Goal: Task Accomplishment & Management: Manage account settings

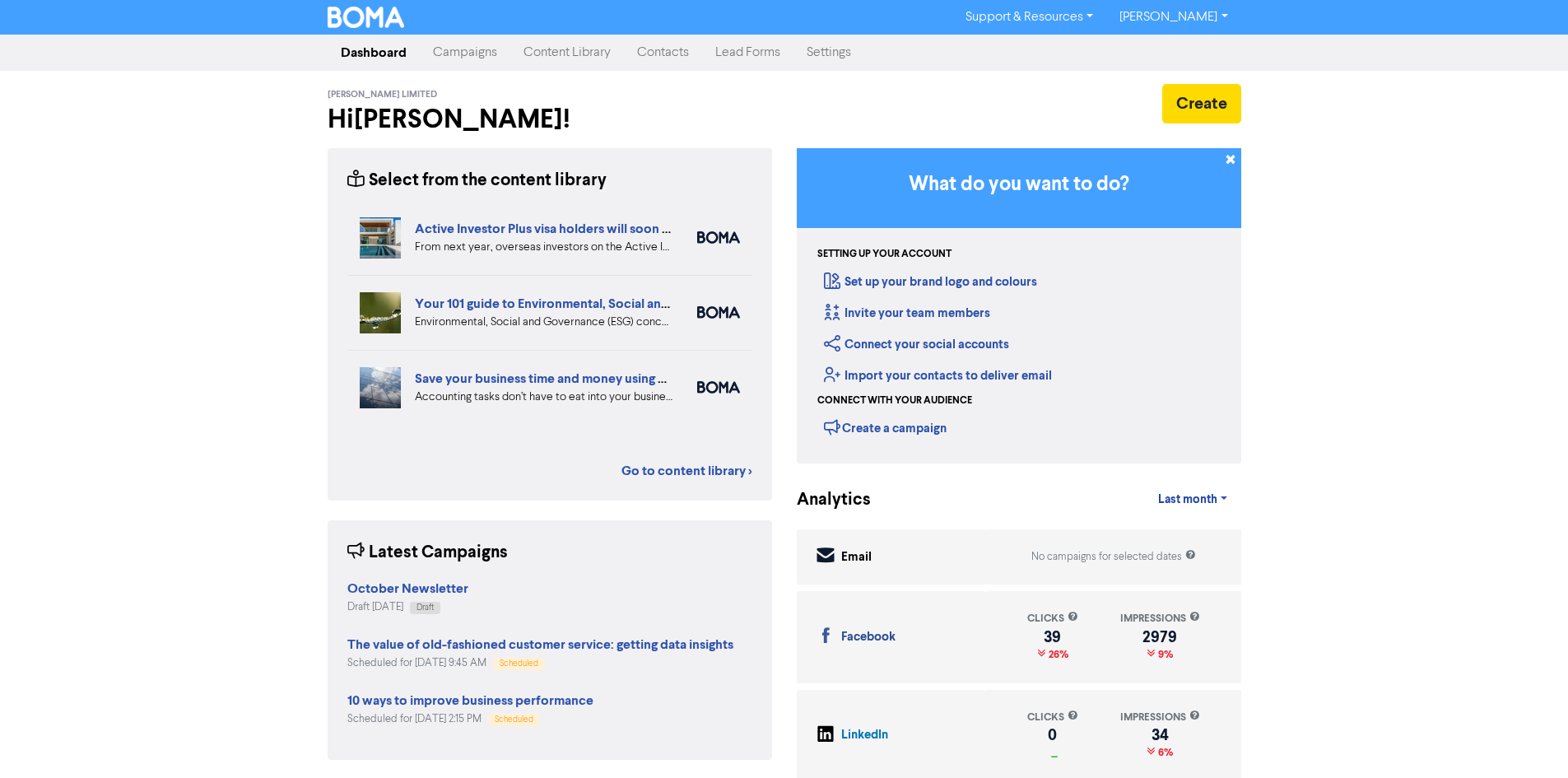
click at [452, 46] on link "Campaigns" at bounding box center [465, 52] width 91 height 33
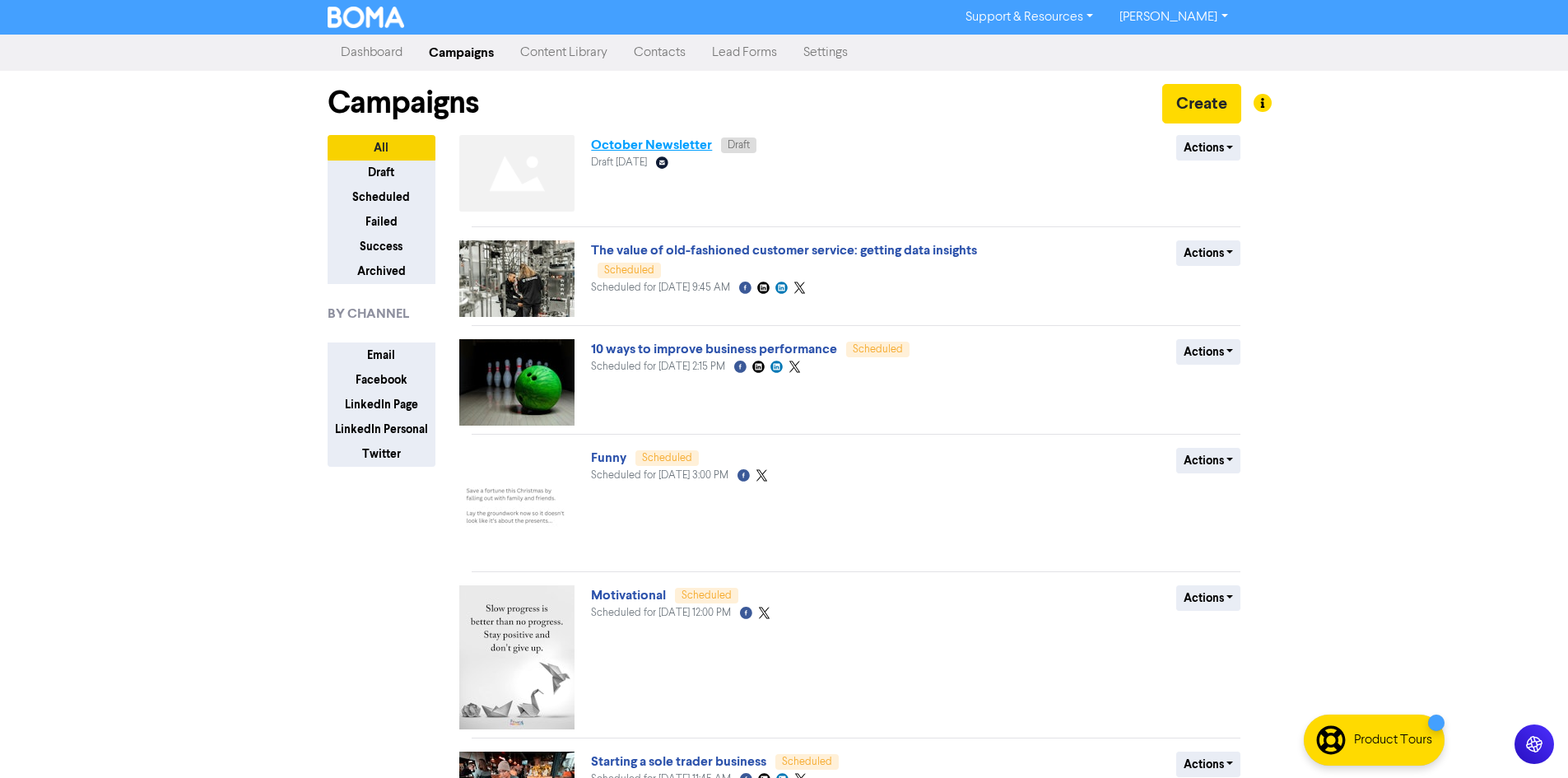
click at [605, 145] on link "October Newsletter" at bounding box center [652, 144] width 121 height 16
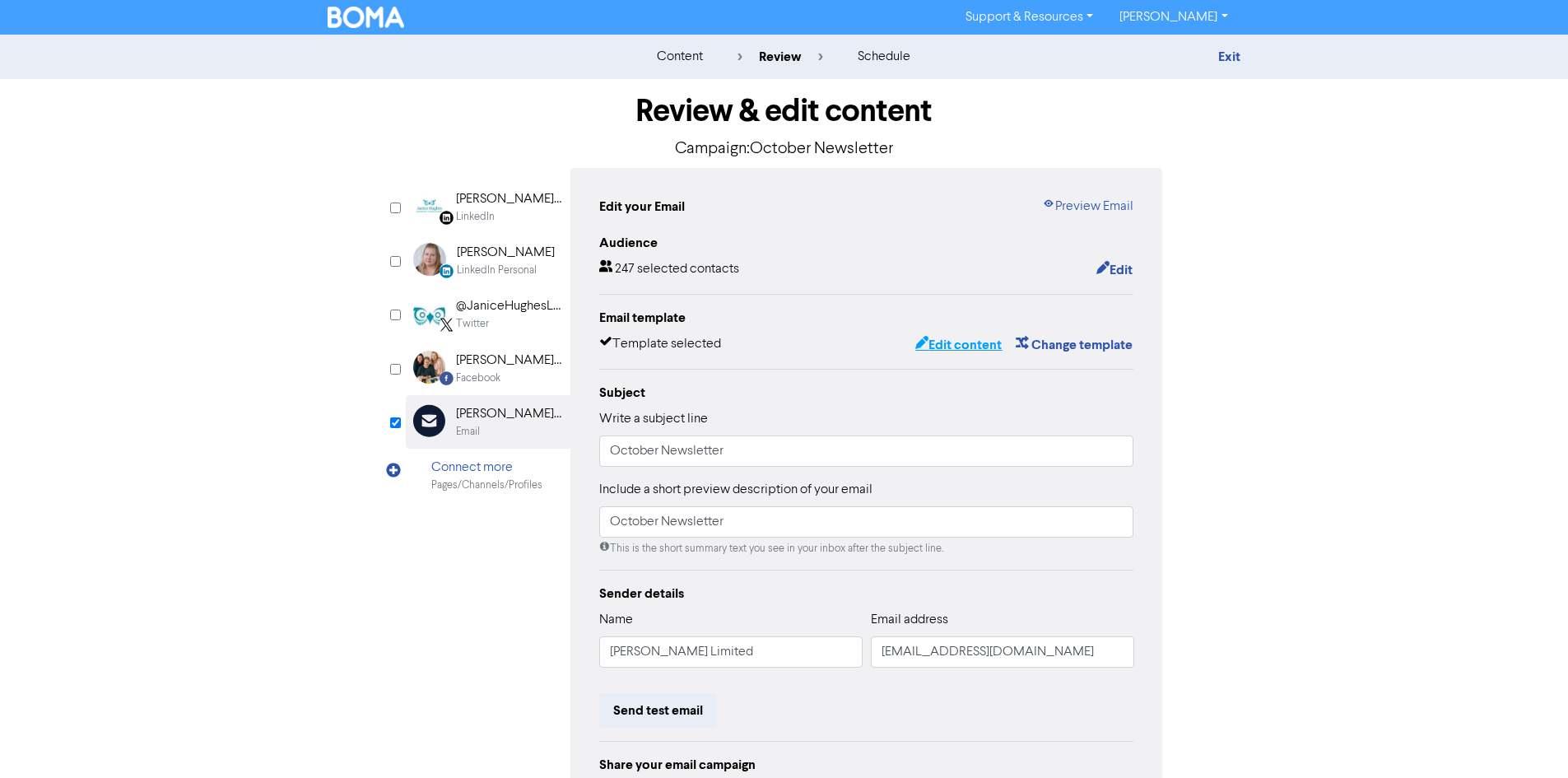
click at [972, 346] on button "Edit content" at bounding box center [958, 344] width 88 height 22
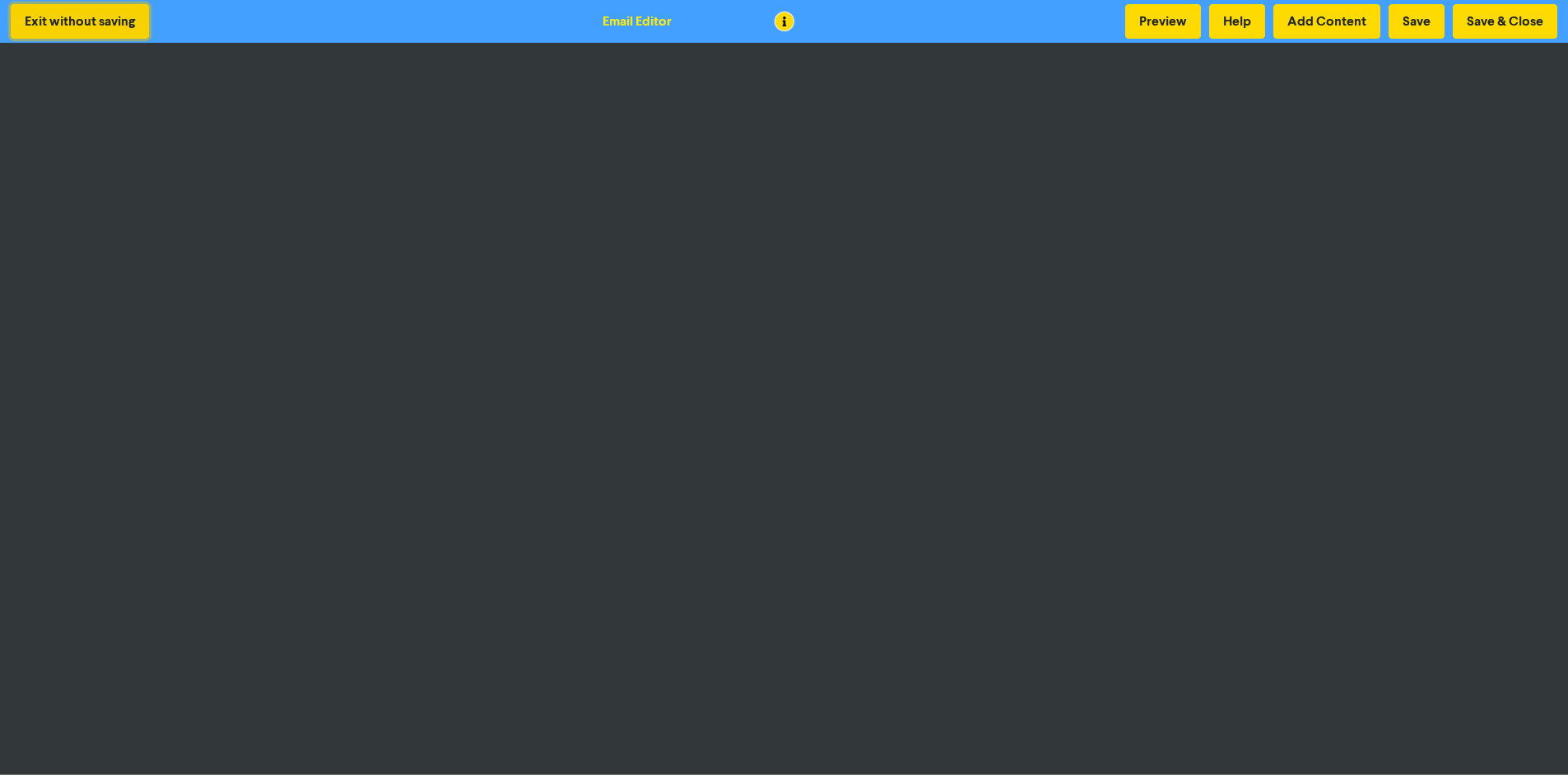
click at [120, 20] on button "Exit without saving" at bounding box center [79, 21] width 139 height 35
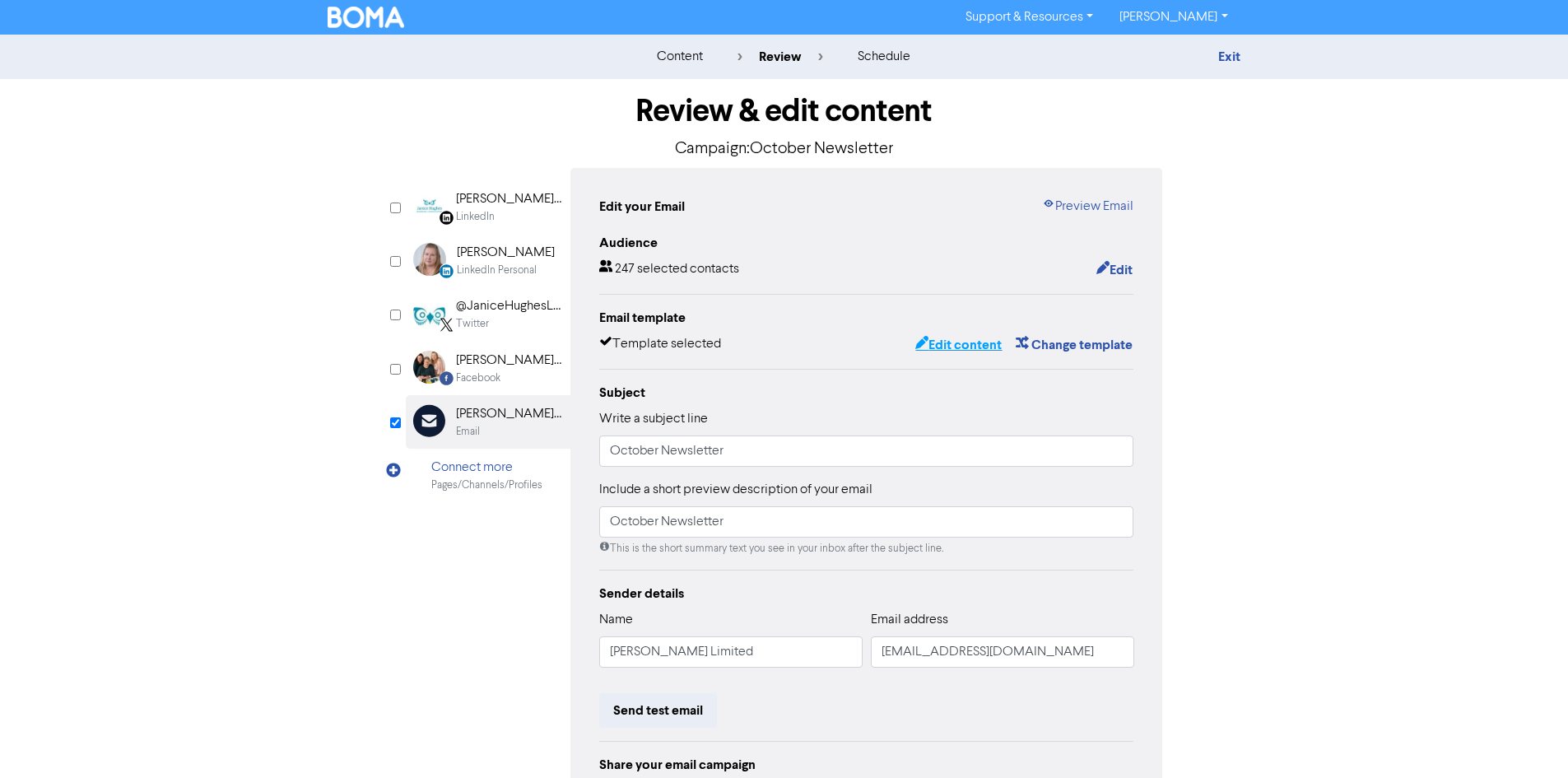
click at [957, 343] on button "Edit content" at bounding box center [958, 344] width 88 height 22
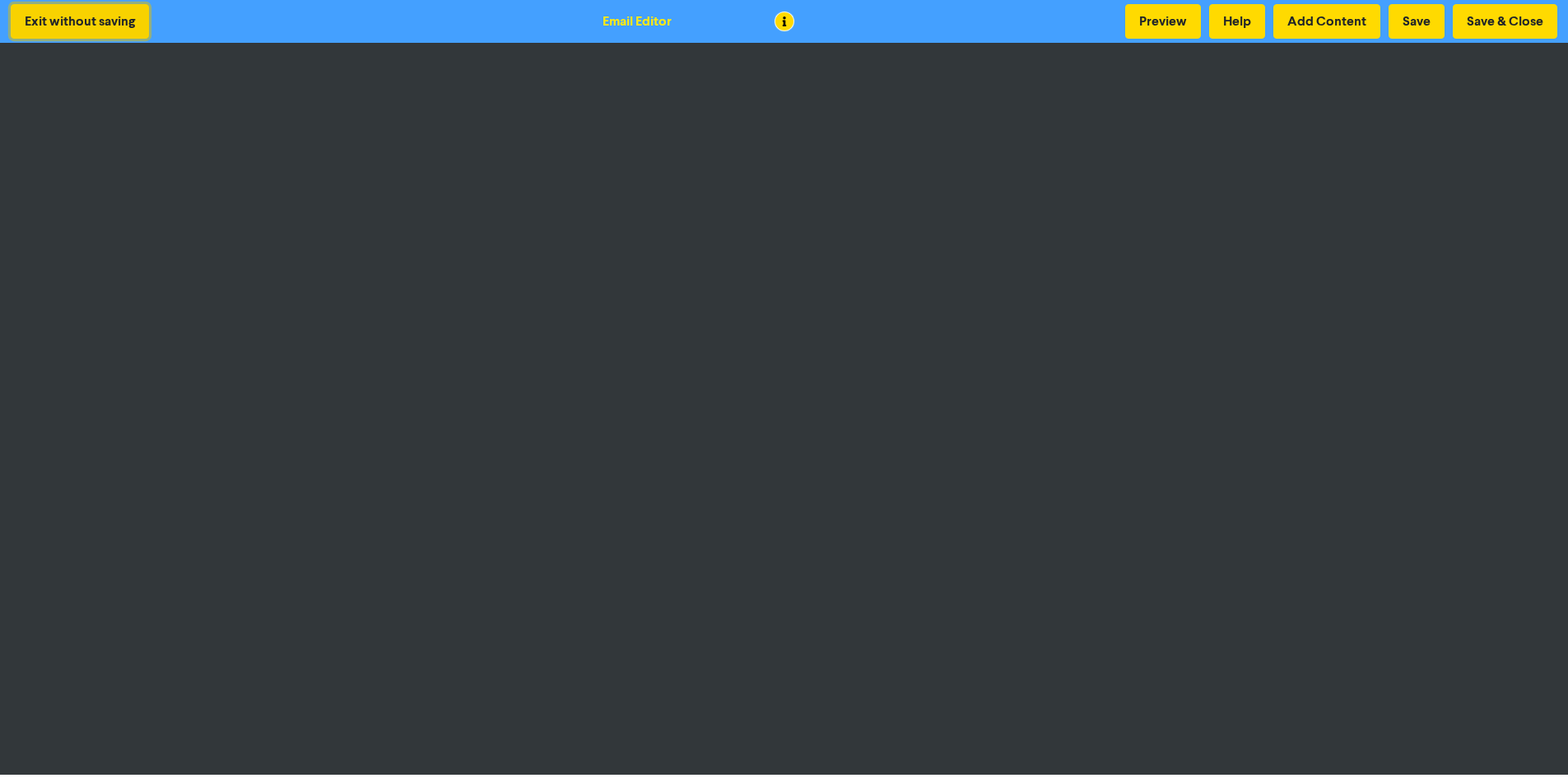
click at [82, 22] on button "Exit without saving" at bounding box center [79, 21] width 139 height 35
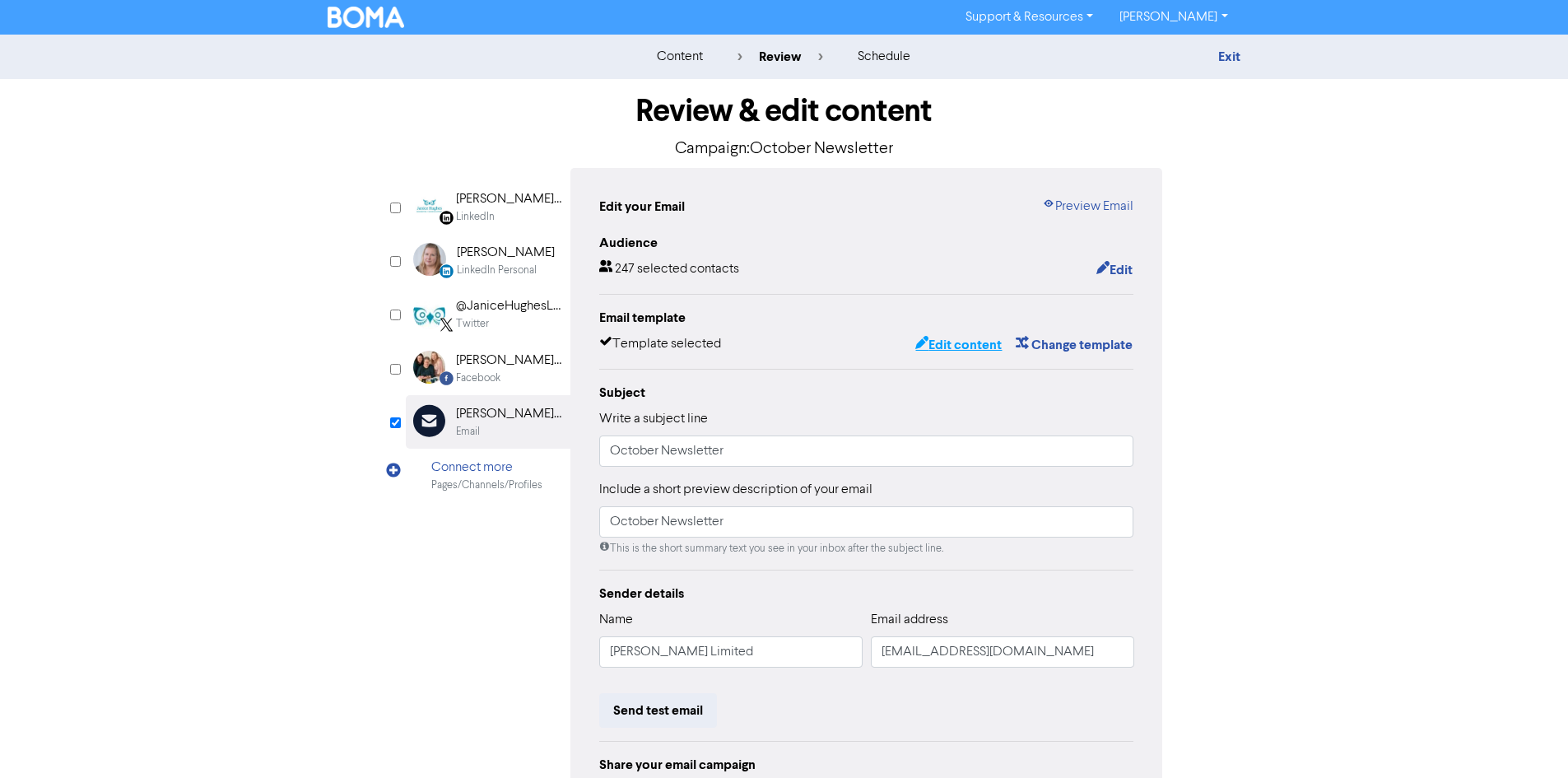
click at [974, 339] on button "Edit content" at bounding box center [958, 344] width 88 height 22
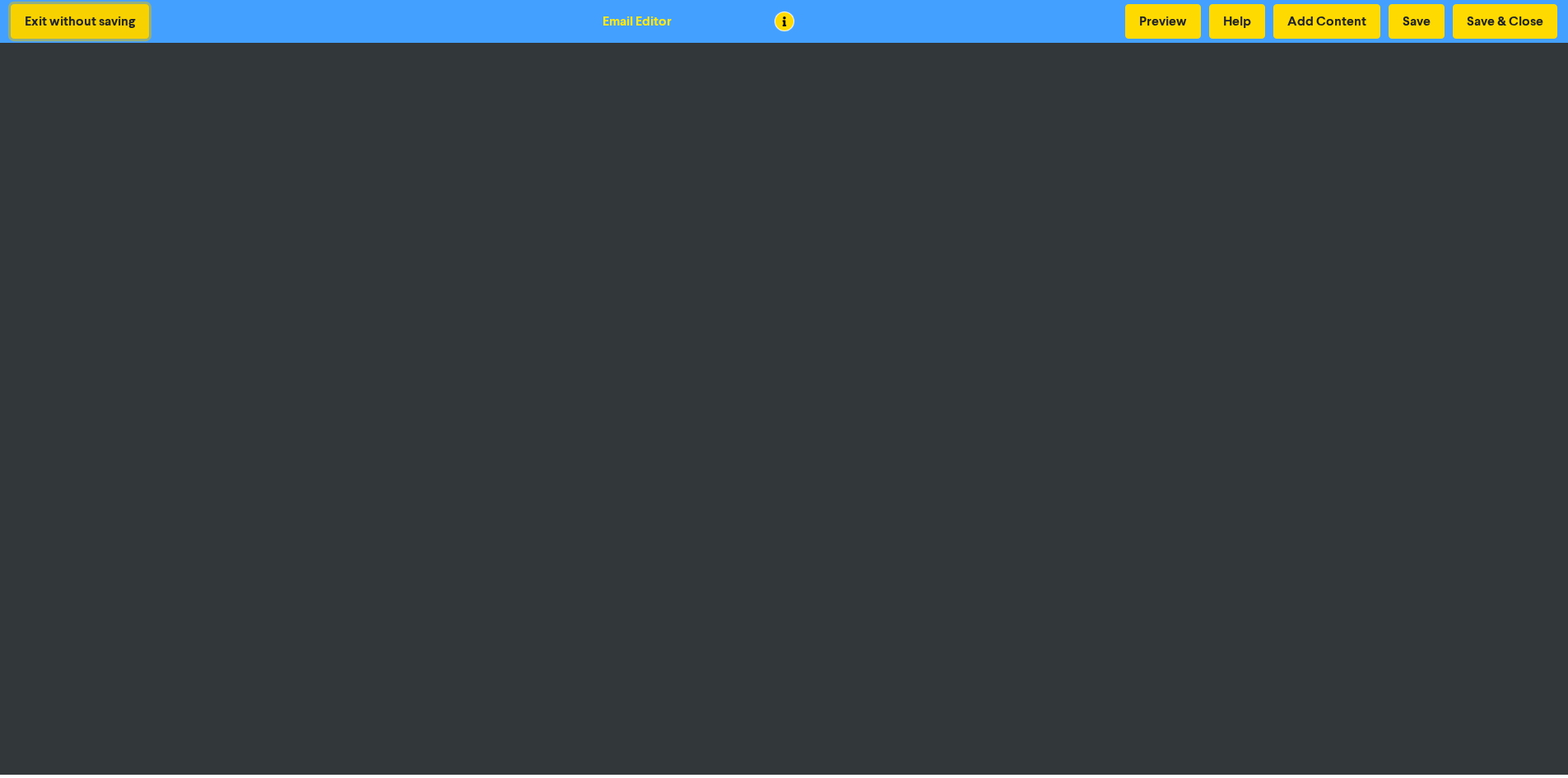
click at [70, 16] on button "Exit without saving" at bounding box center [79, 21] width 139 height 35
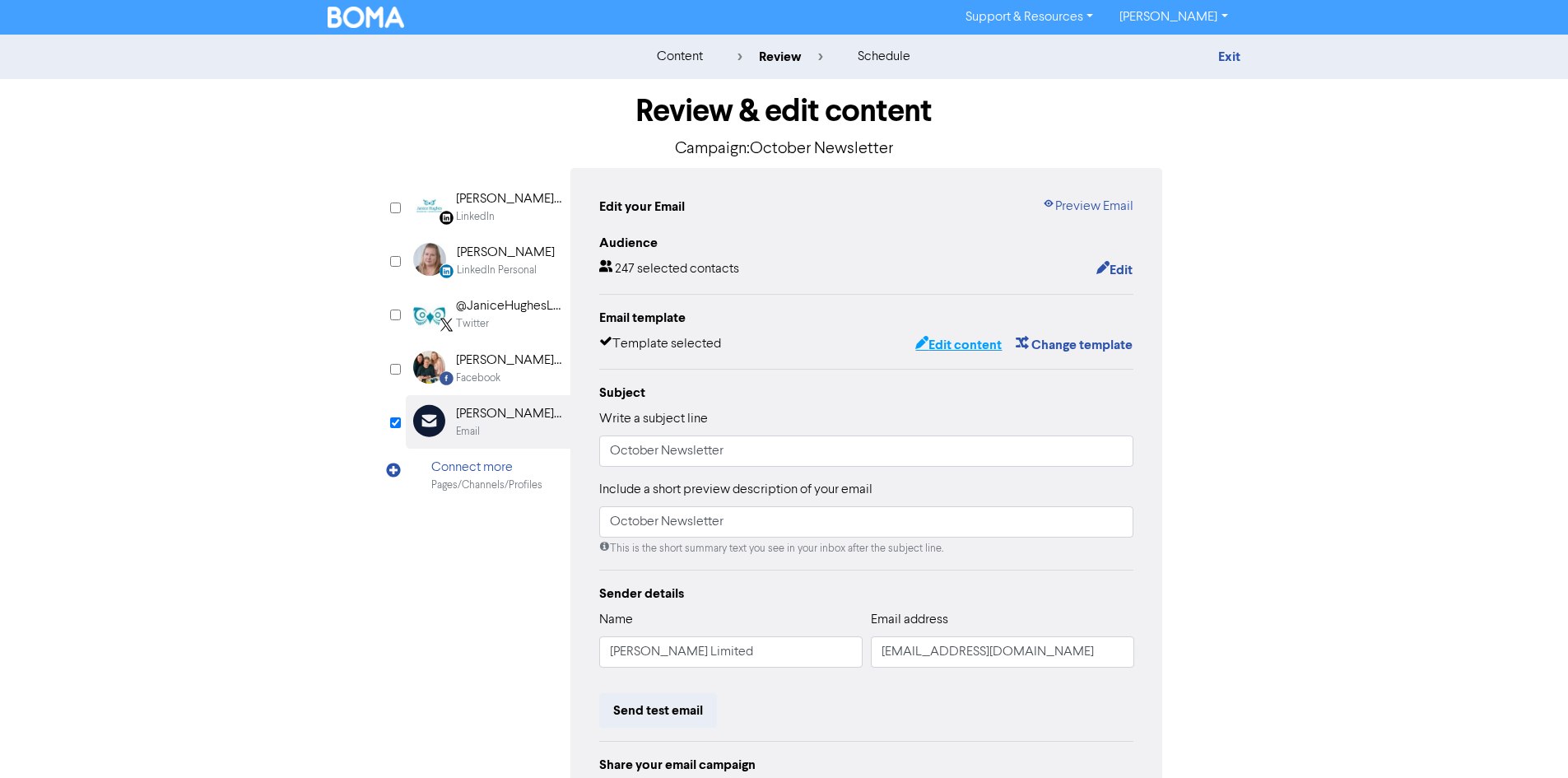
click at [954, 338] on button "Edit content" at bounding box center [958, 344] width 88 height 22
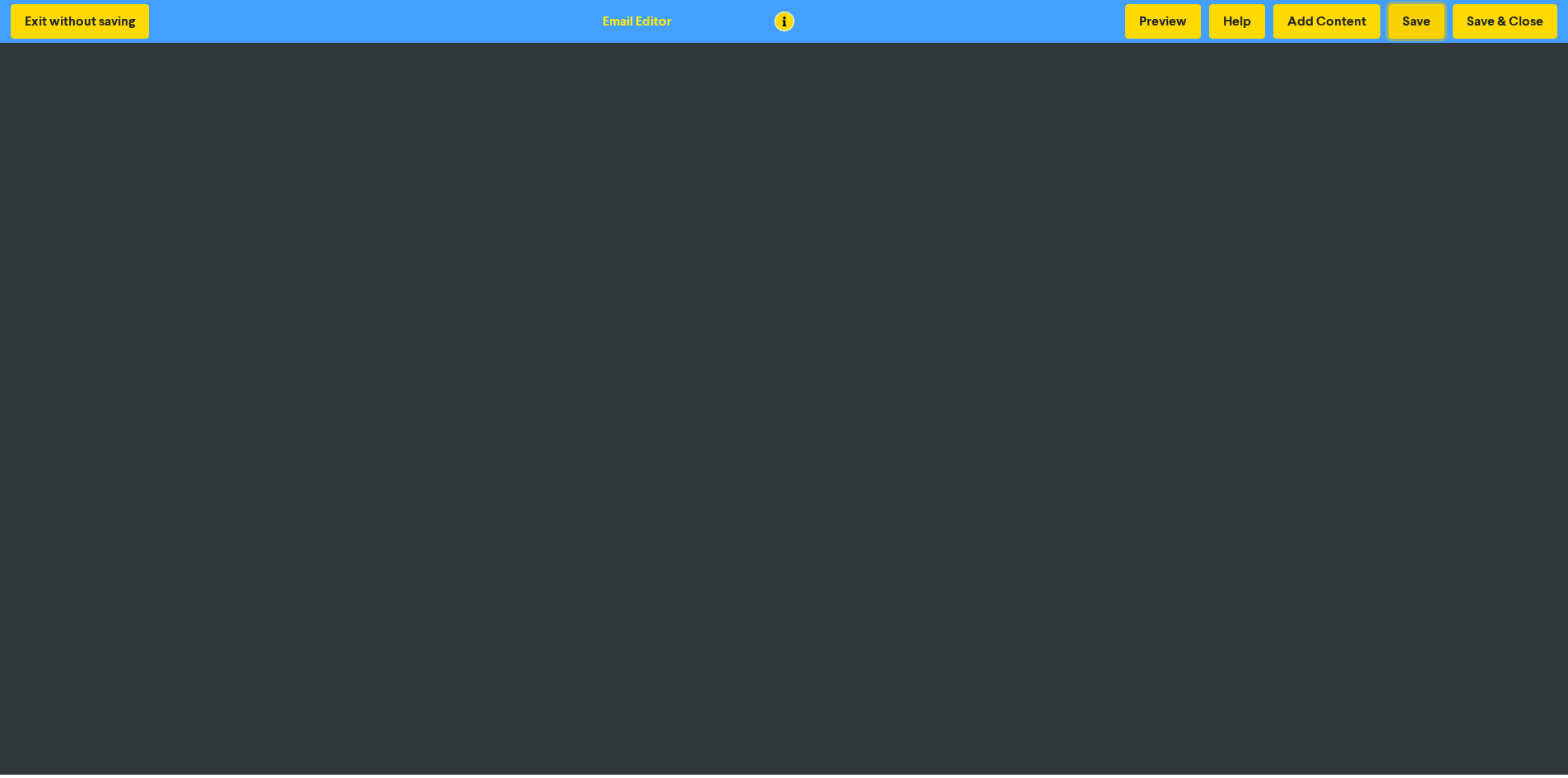
click at [1432, 25] on button "Save" at bounding box center [1415, 21] width 56 height 35
click at [1422, 25] on button "Save" at bounding box center [1415, 21] width 56 height 35
click at [1488, 23] on button "Save & Close" at bounding box center [1505, 21] width 105 height 35
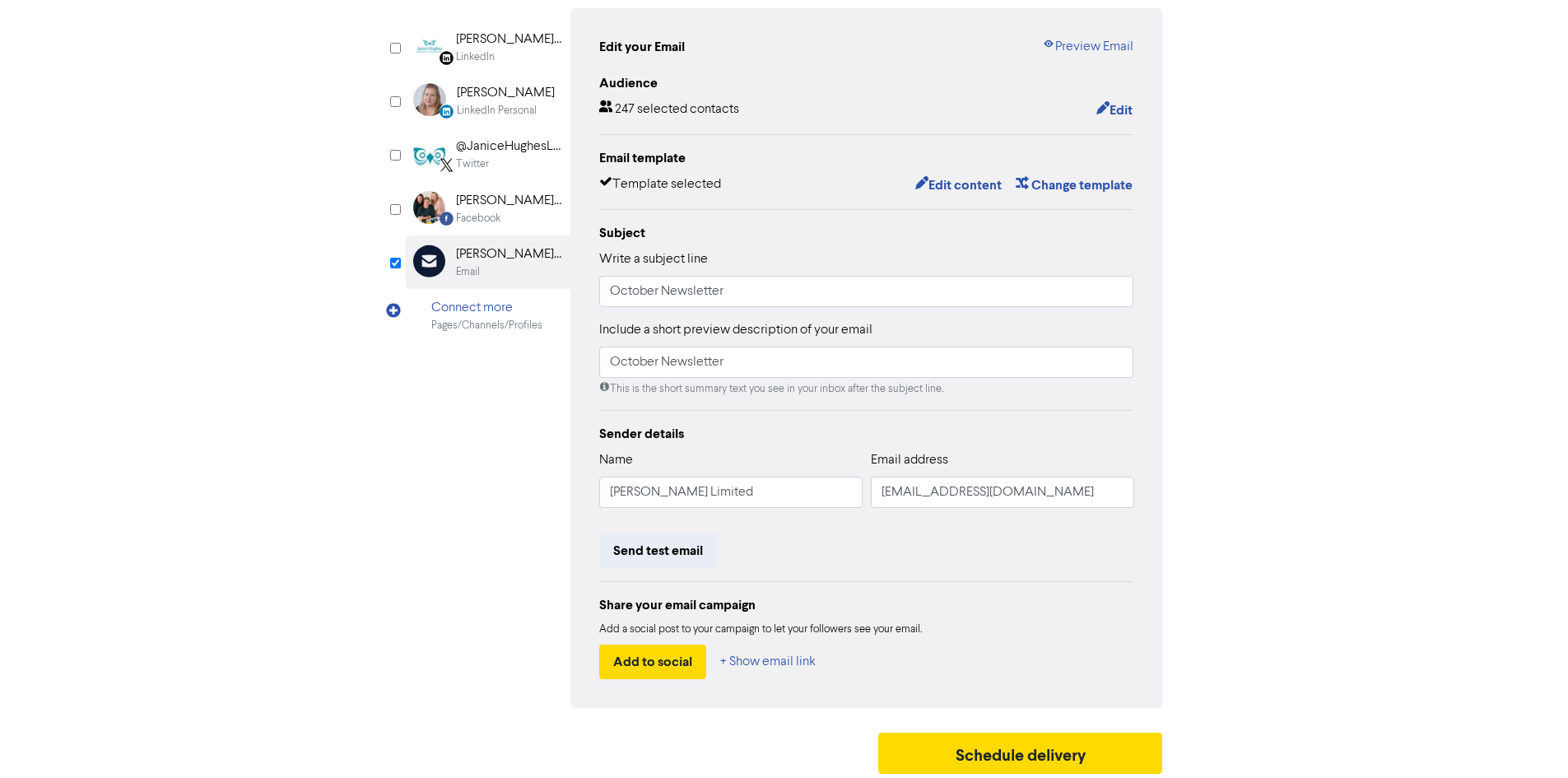
scroll to position [165, 0]
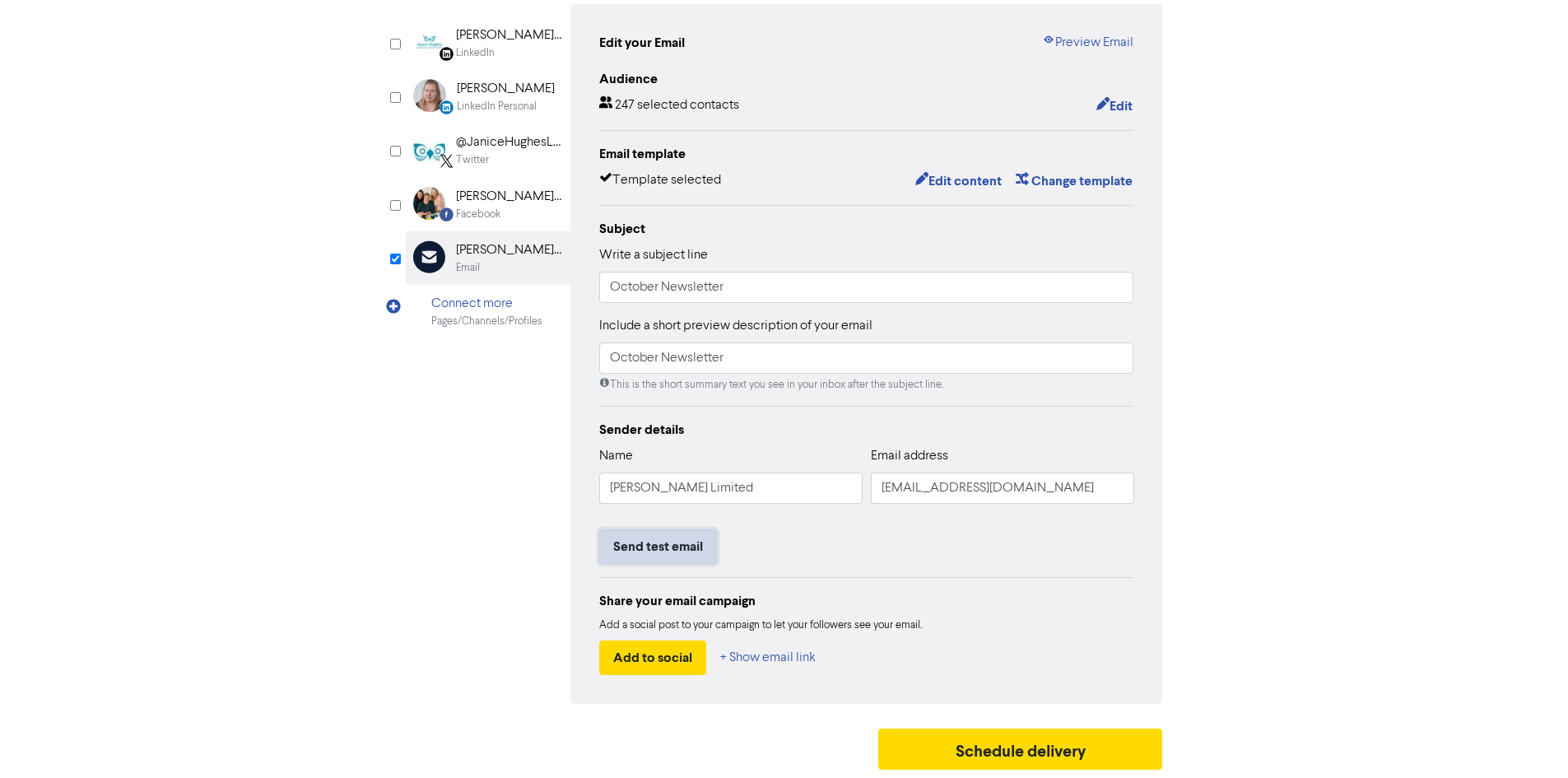
click at [667, 544] on button "Send test email" at bounding box center [657, 546] width 118 height 35
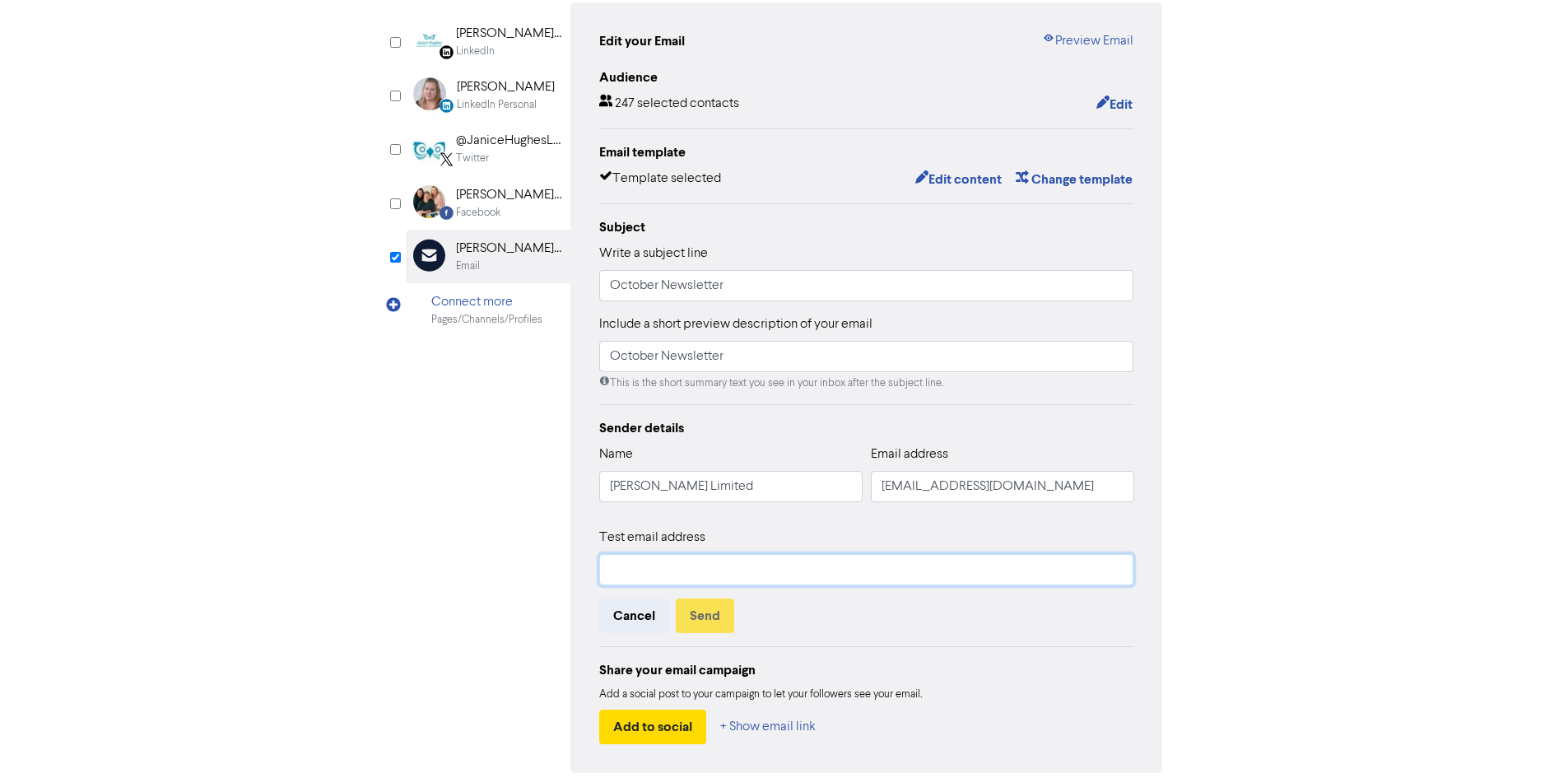
click at [672, 575] on input "text" at bounding box center [866, 569] width 535 height 31
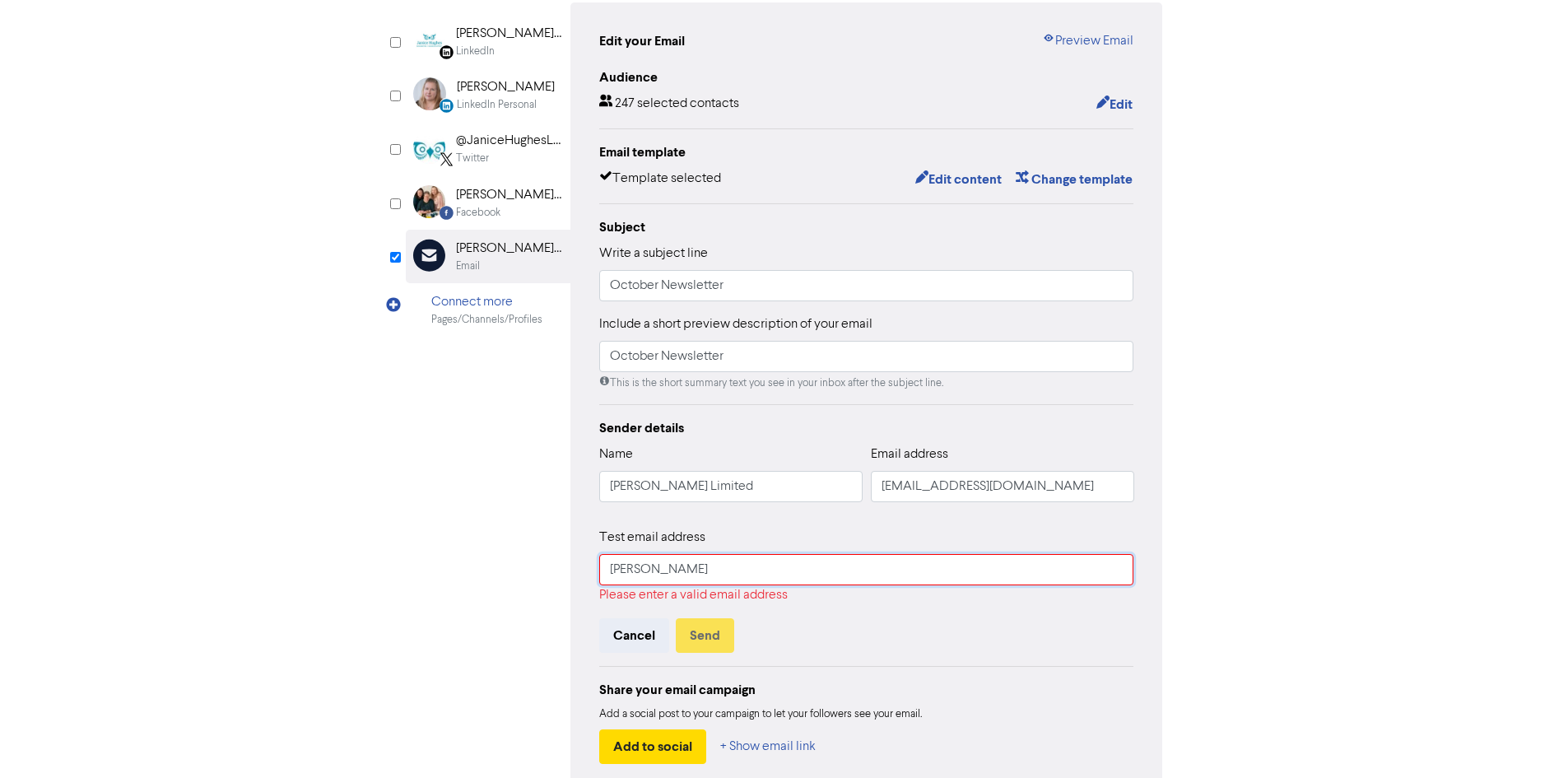
type input "[PERSON_NAME][EMAIL_ADDRESS][DOMAIN_NAME]"
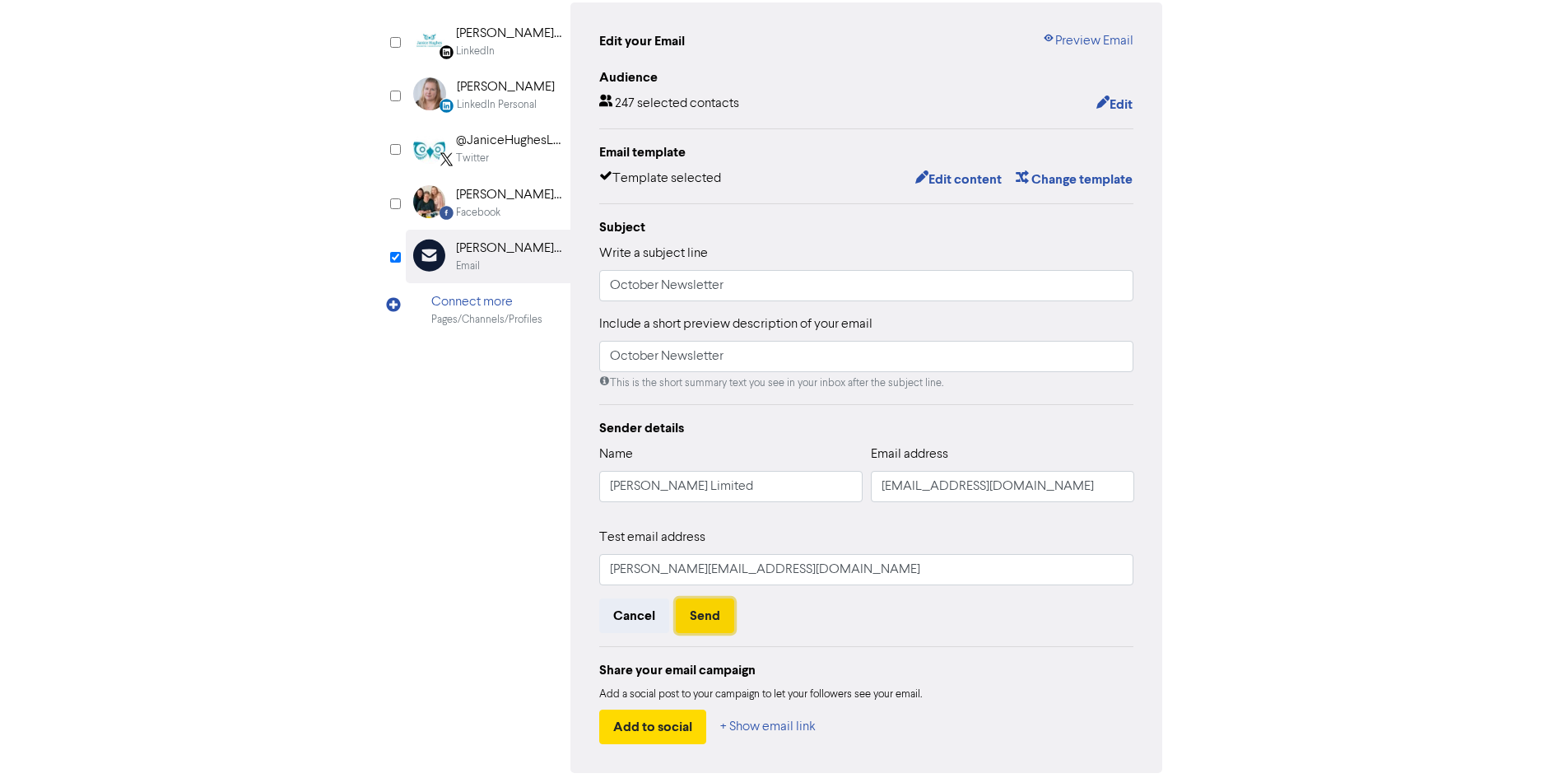
click at [708, 630] on button "Send" at bounding box center [705, 616] width 58 height 35
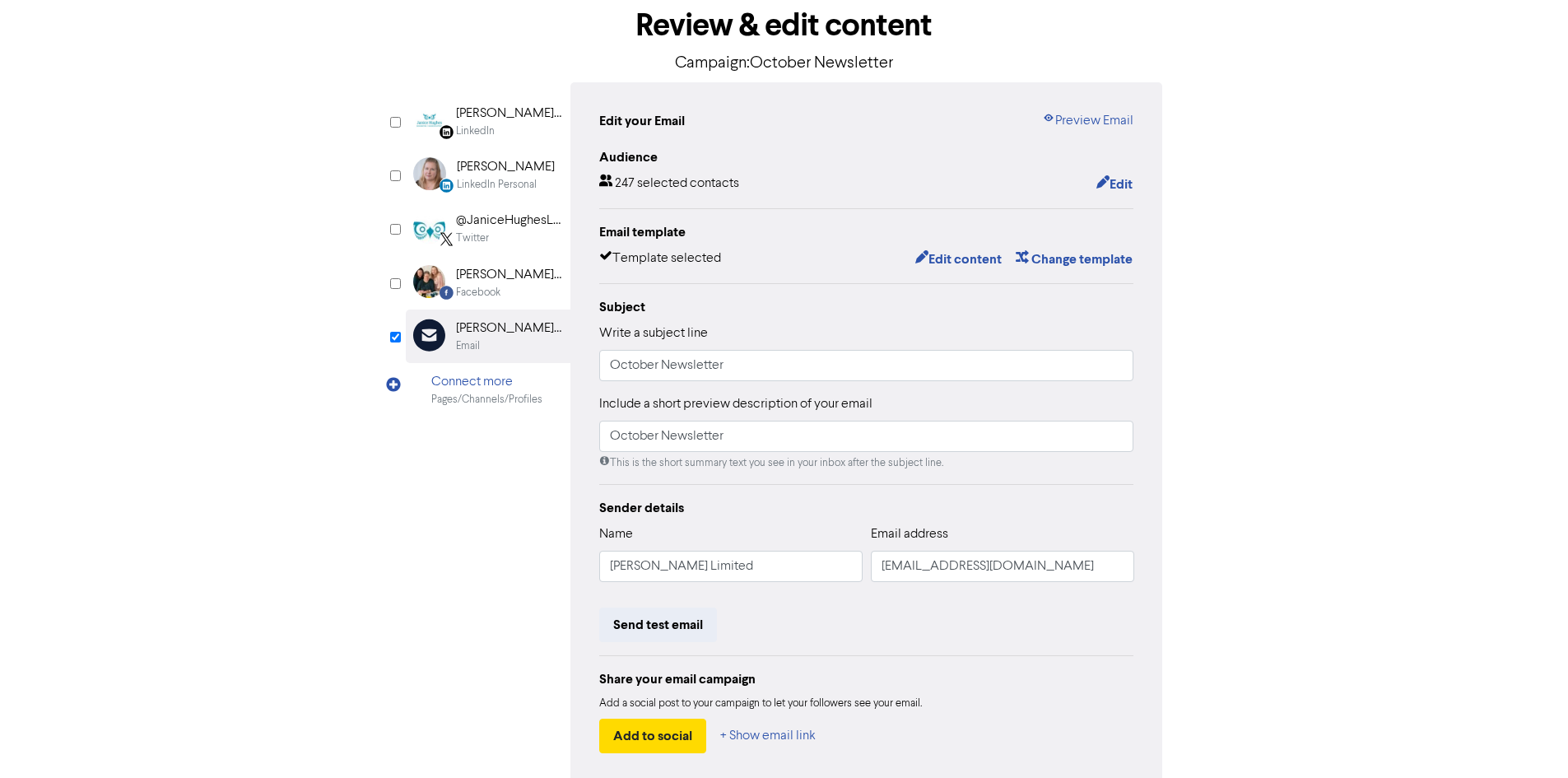
scroll to position [0, 0]
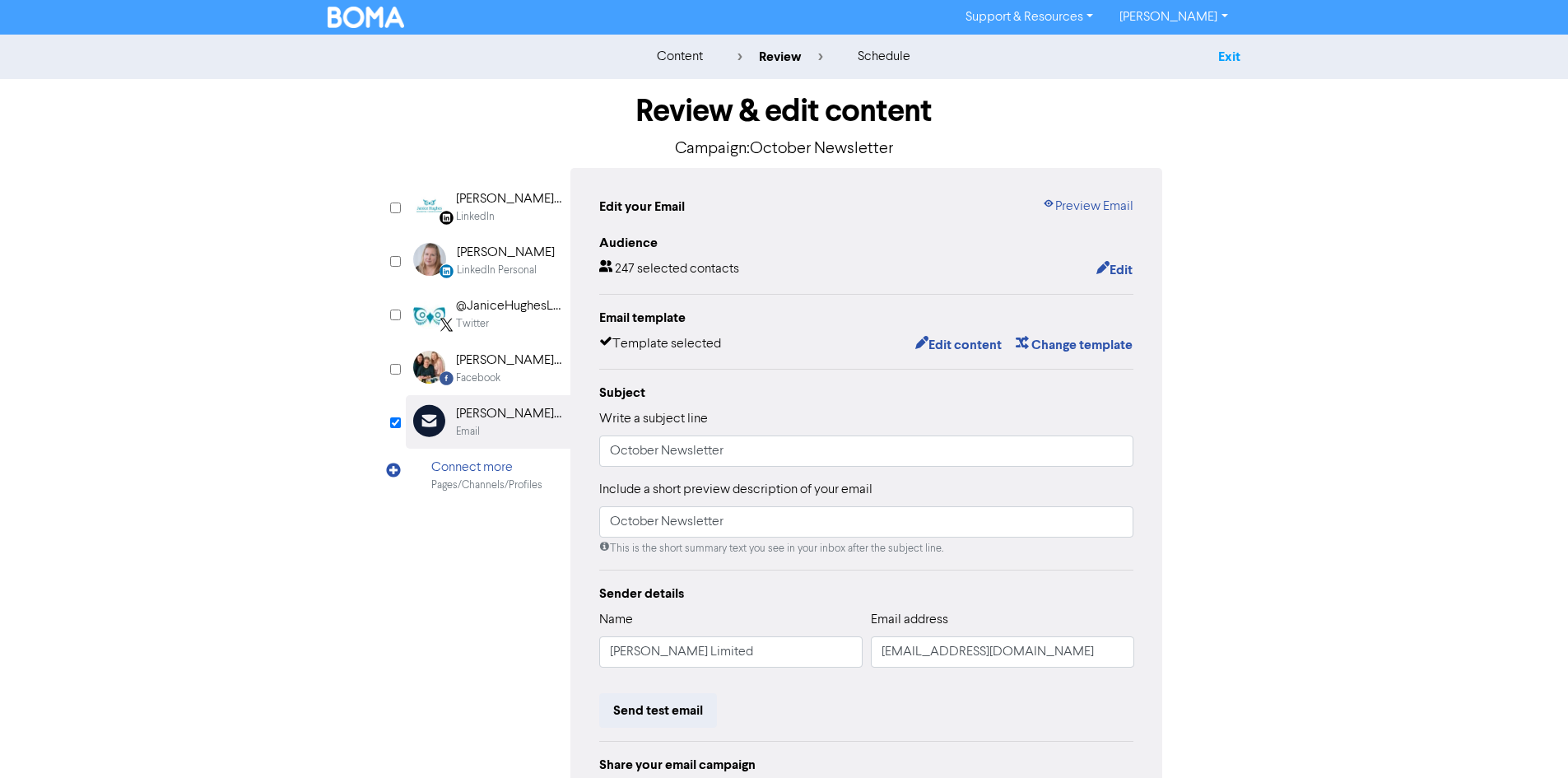
click at [1226, 58] on link "Exit" at bounding box center [1230, 56] width 23 height 16
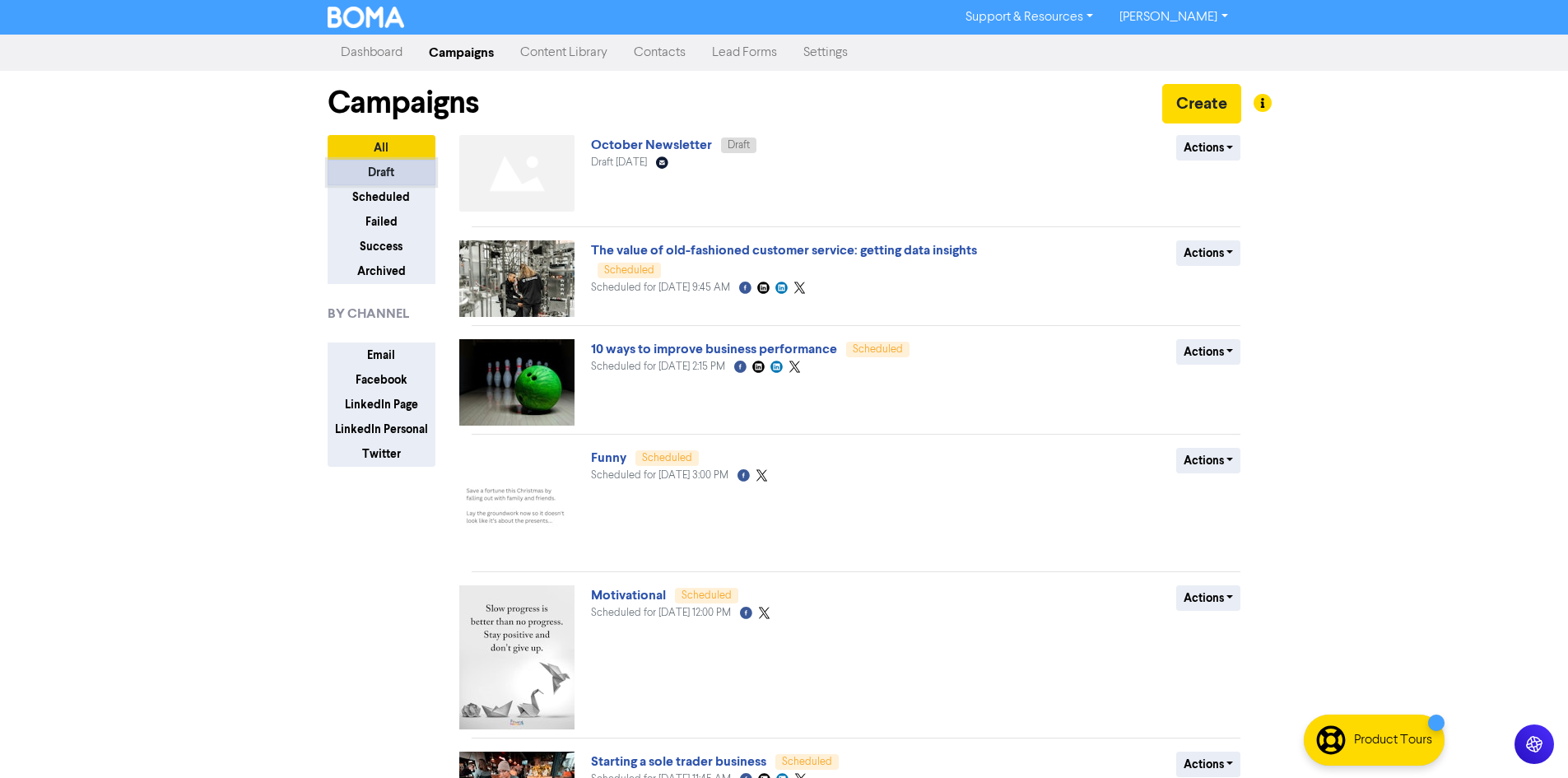
click at [398, 178] on button "Draft" at bounding box center [381, 172] width 107 height 25
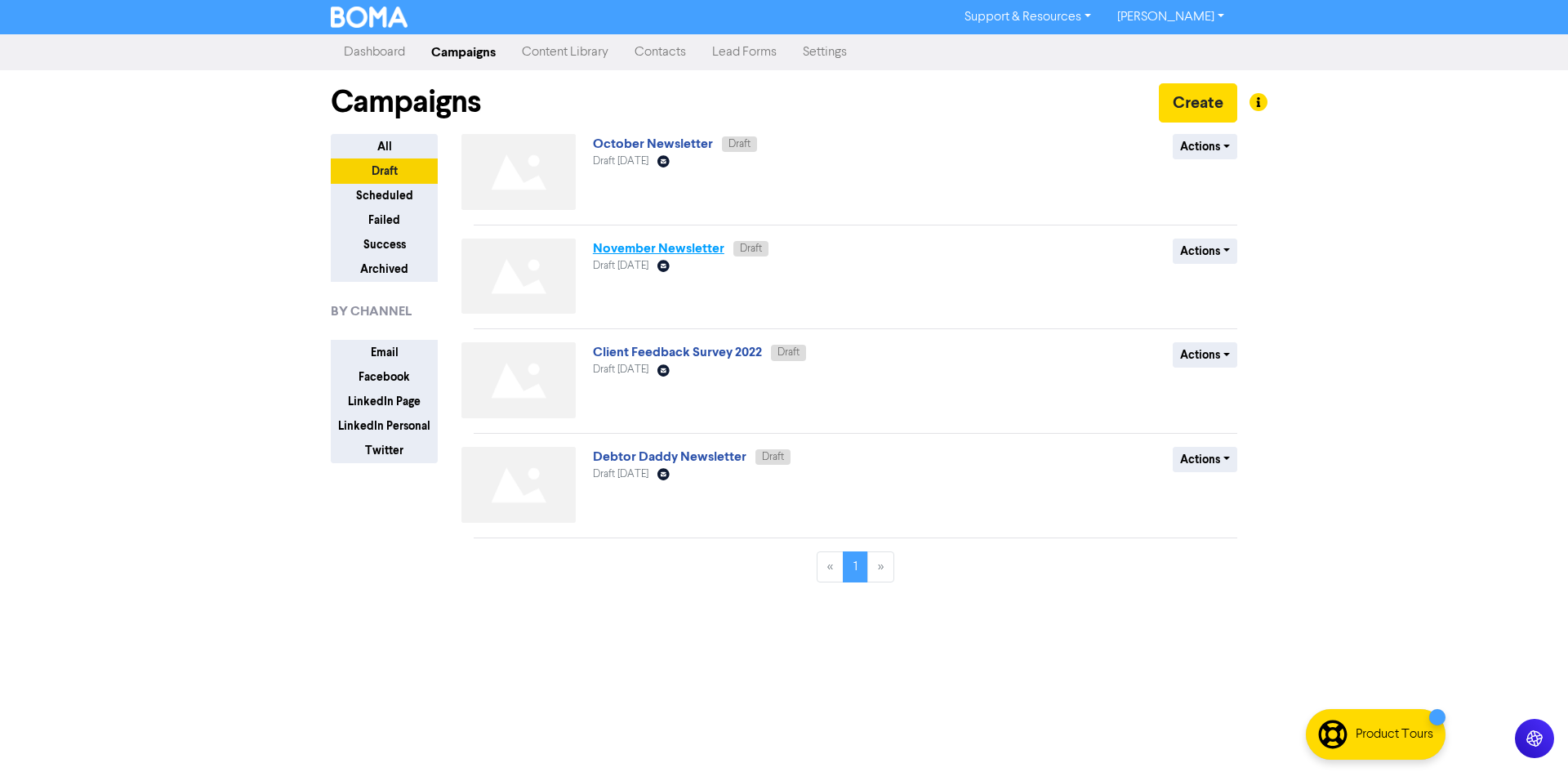
click at [707, 254] on link "November Newsletter" at bounding box center [659, 248] width 132 height 16
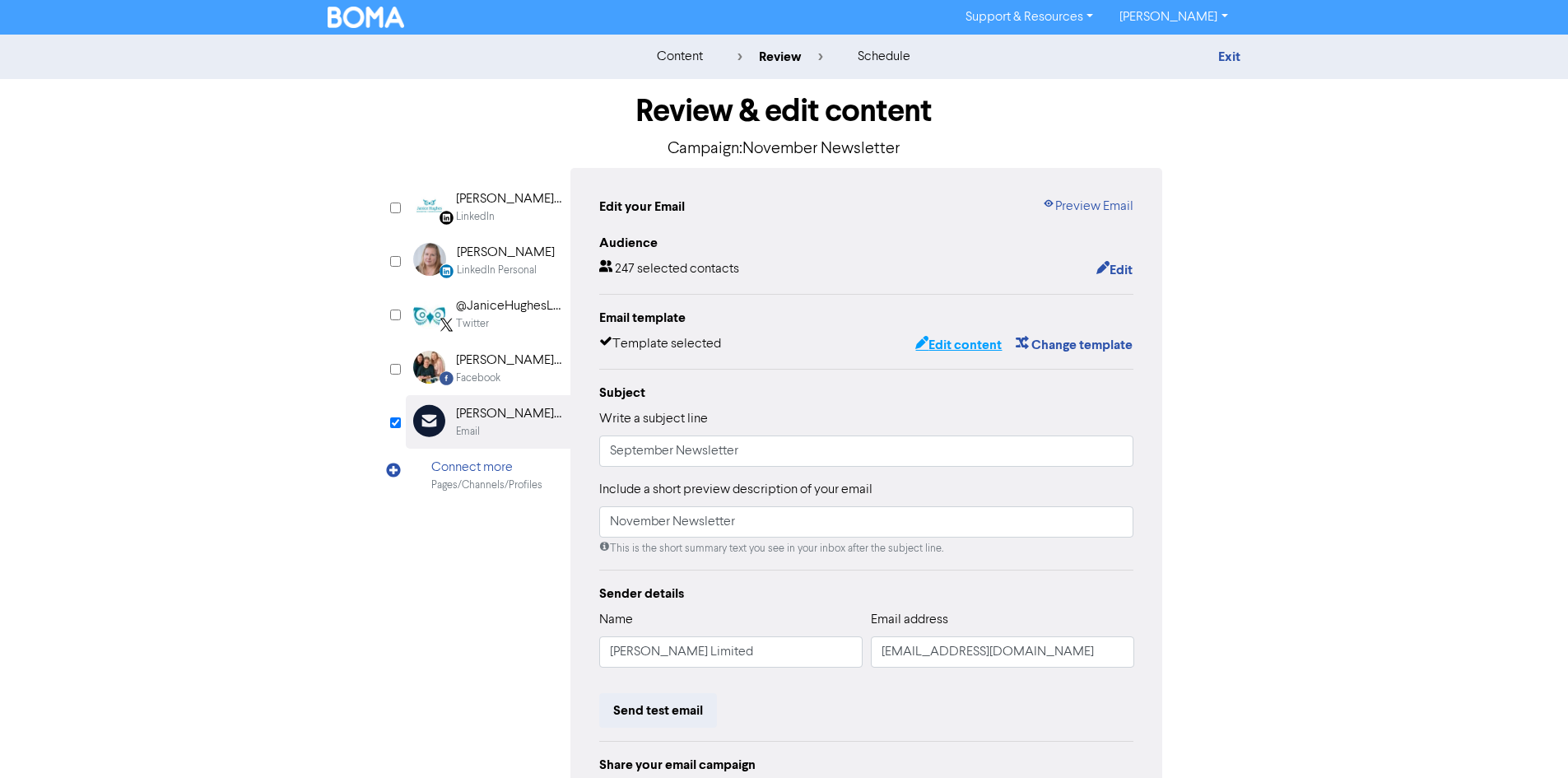
click at [968, 344] on button "Edit content" at bounding box center [958, 344] width 88 height 22
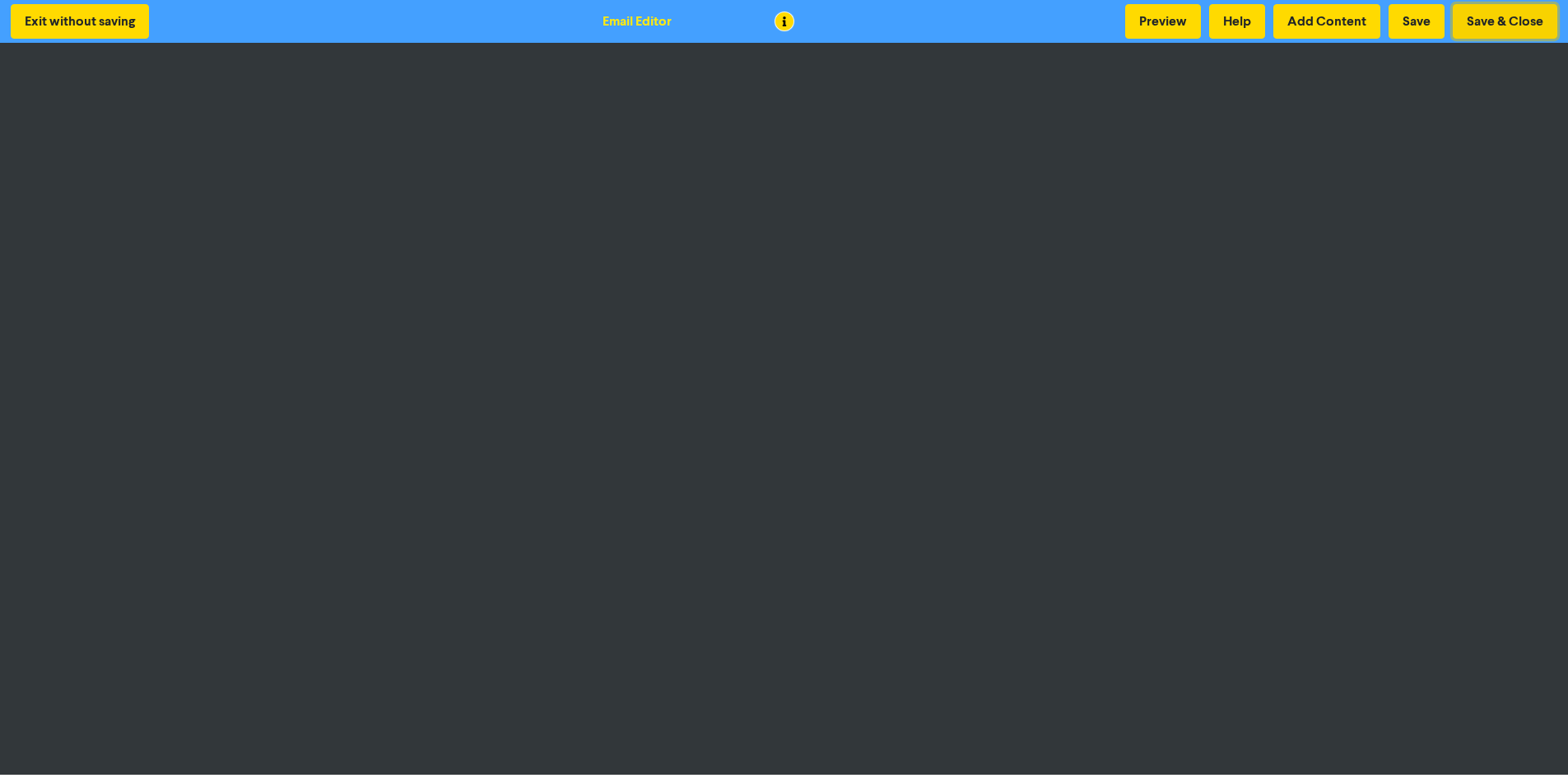
click at [1487, 11] on button "Save & Close" at bounding box center [1505, 21] width 105 height 35
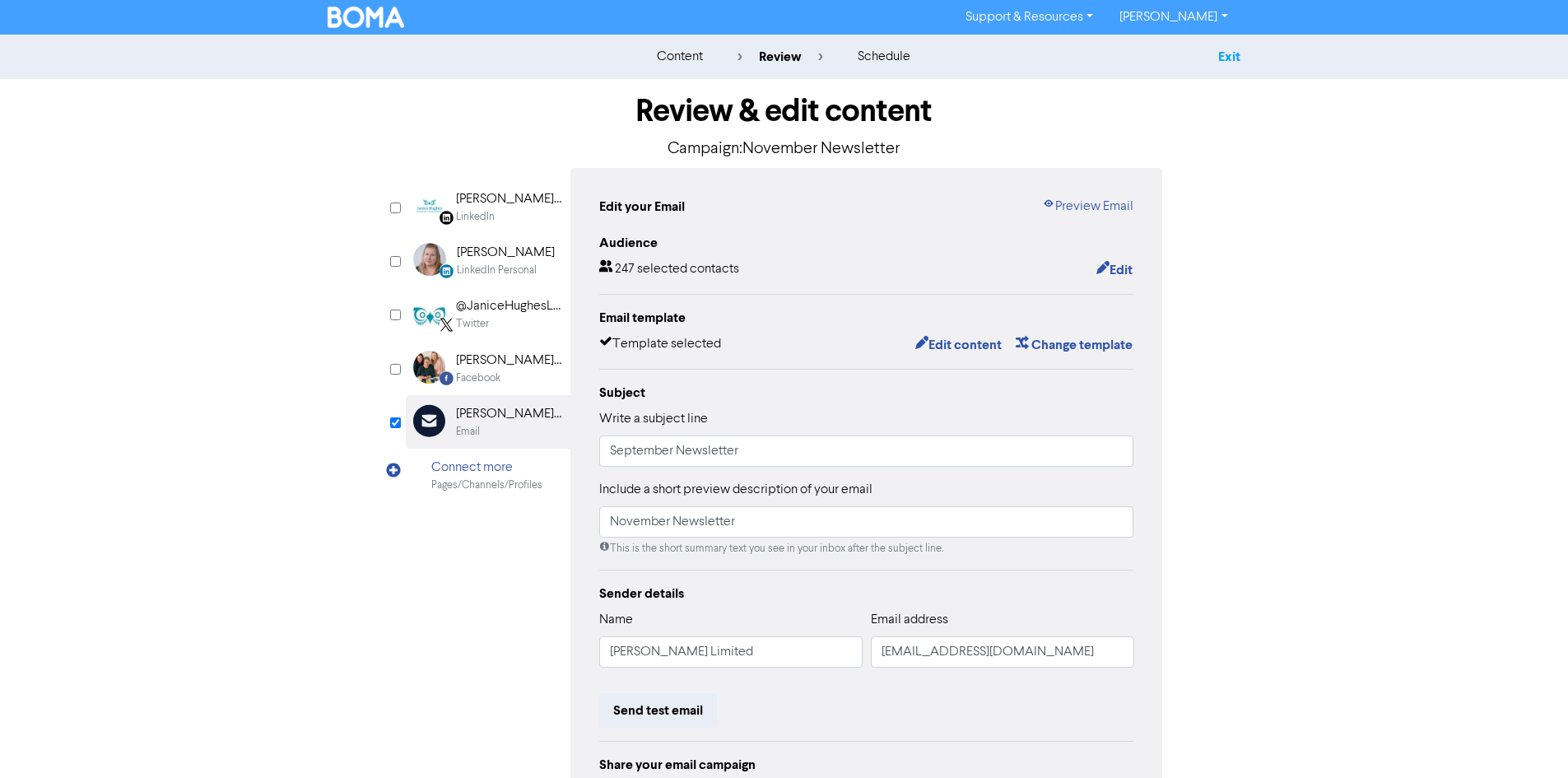
click at [1225, 55] on link "Exit" at bounding box center [1230, 56] width 23 height 16
